Goal: Transaction & Acquisition: Purchase product/service

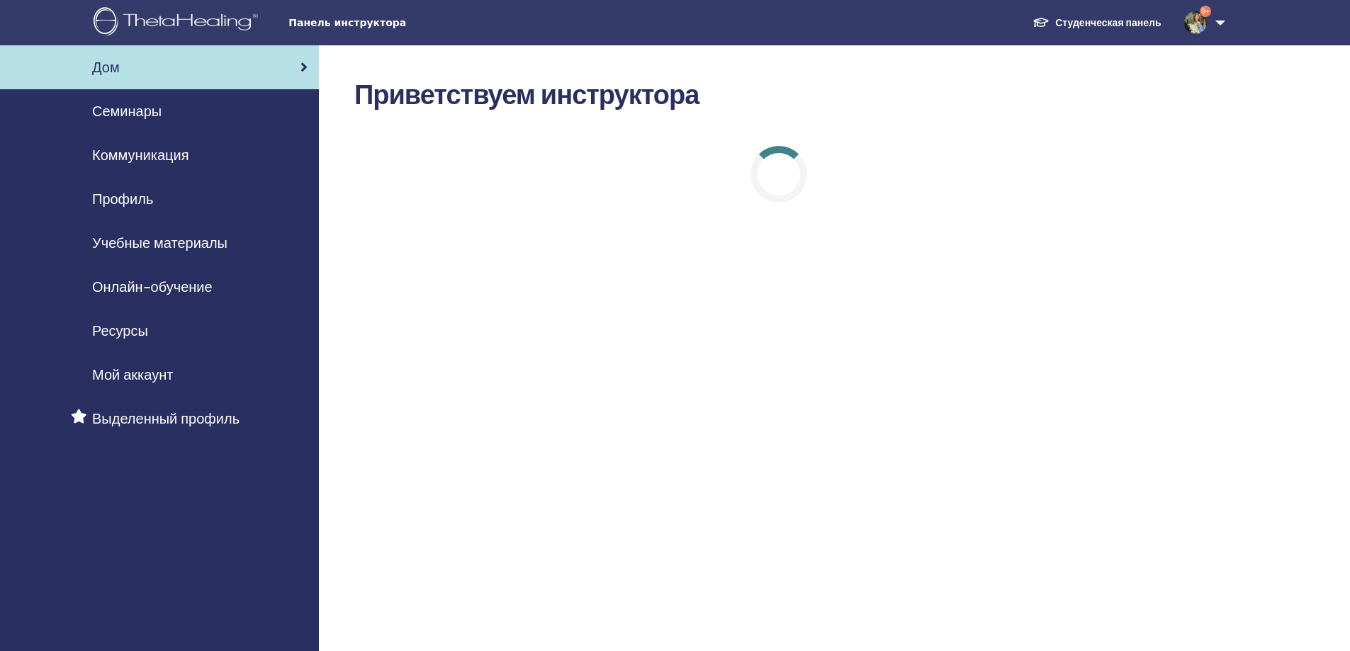
click at [133, 285] on span "Онлайн-обучение" at bounding box center [152, 286] width 120 height 21
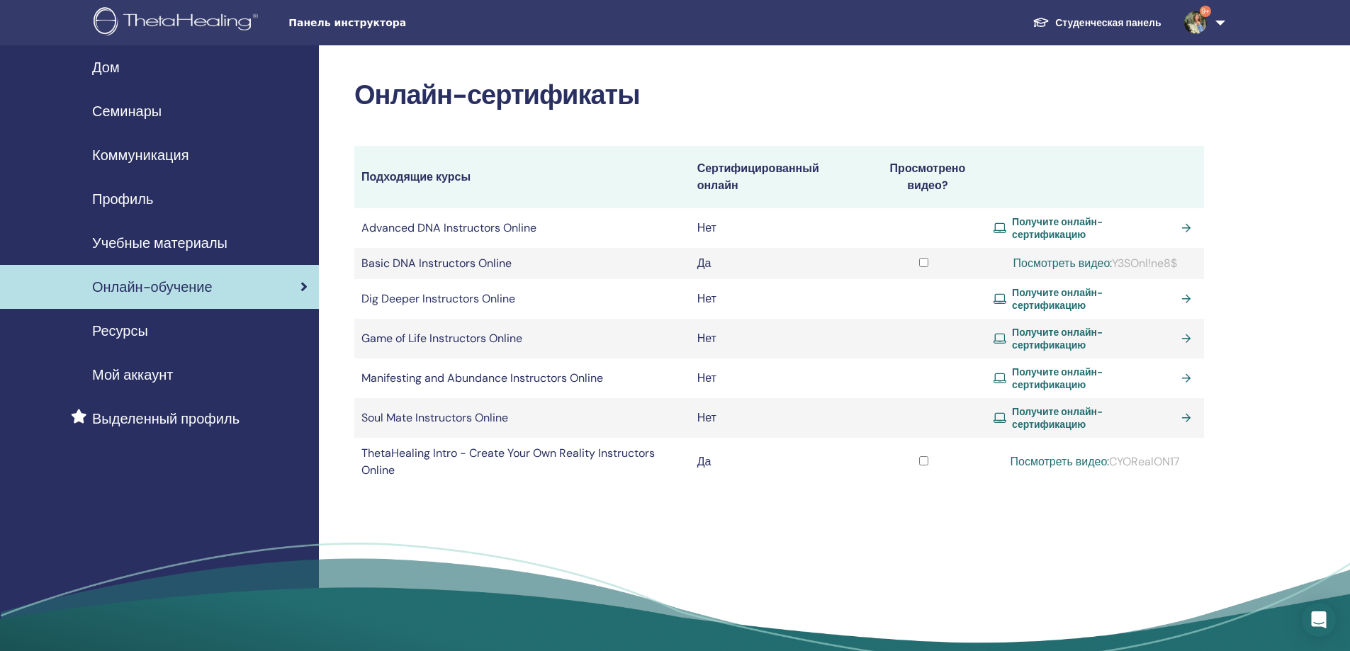
click at [1032, 294] on span "Получите онлайн-сертификацию" at bounding box center [1094, 299] width 164 height 26
click at [1032, 219] on span "Получите онлайн-сертификацию" at bounding box center [1094, 228] width 164 height 26
click at [1041, 413] on span "Получите онлайн-сертификацию" at bounding box center [1094, 418] width 164 height 26
click at [1035, 339] on span "Получите онлайн-сертификацию" at bounding box center [1094, 339] width 164 height 26
click at [1055, 373] on span "Получите онлайн-сертификацию" at bounding box center [1094, 379] width 164 height 26
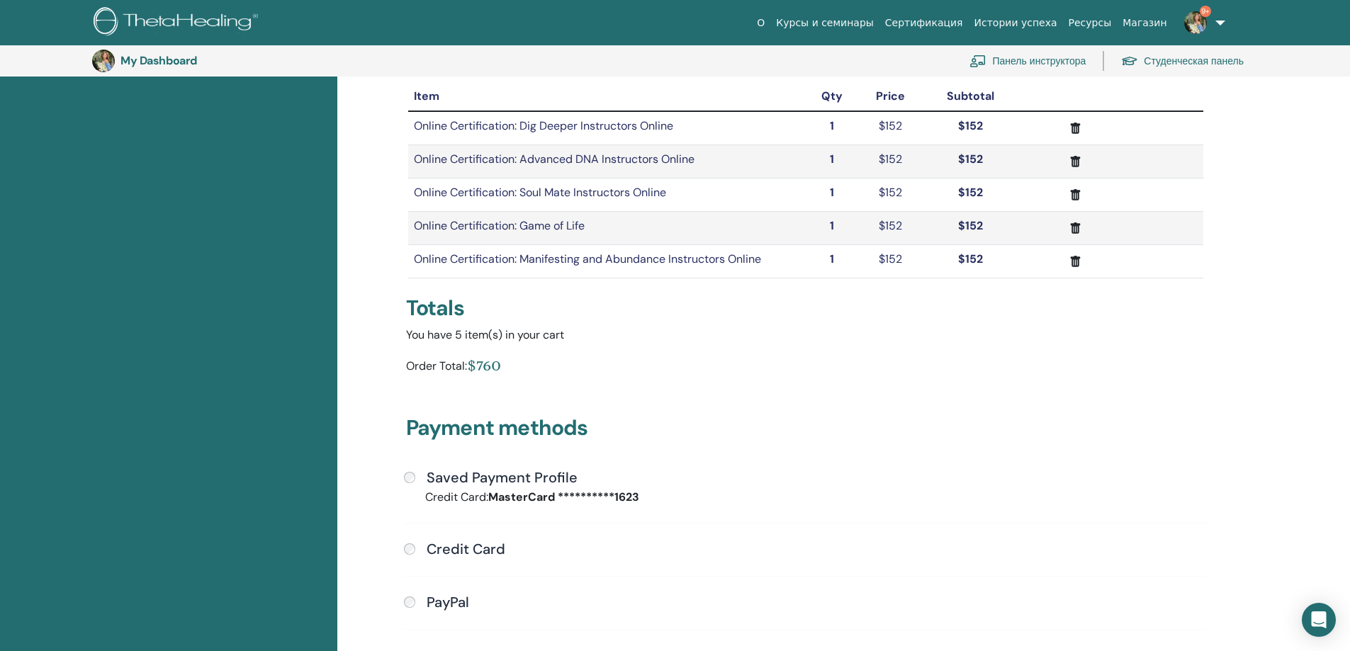
scroll to position [167, 0]
